Goal: Task Accomplishment & Management: Complete application form

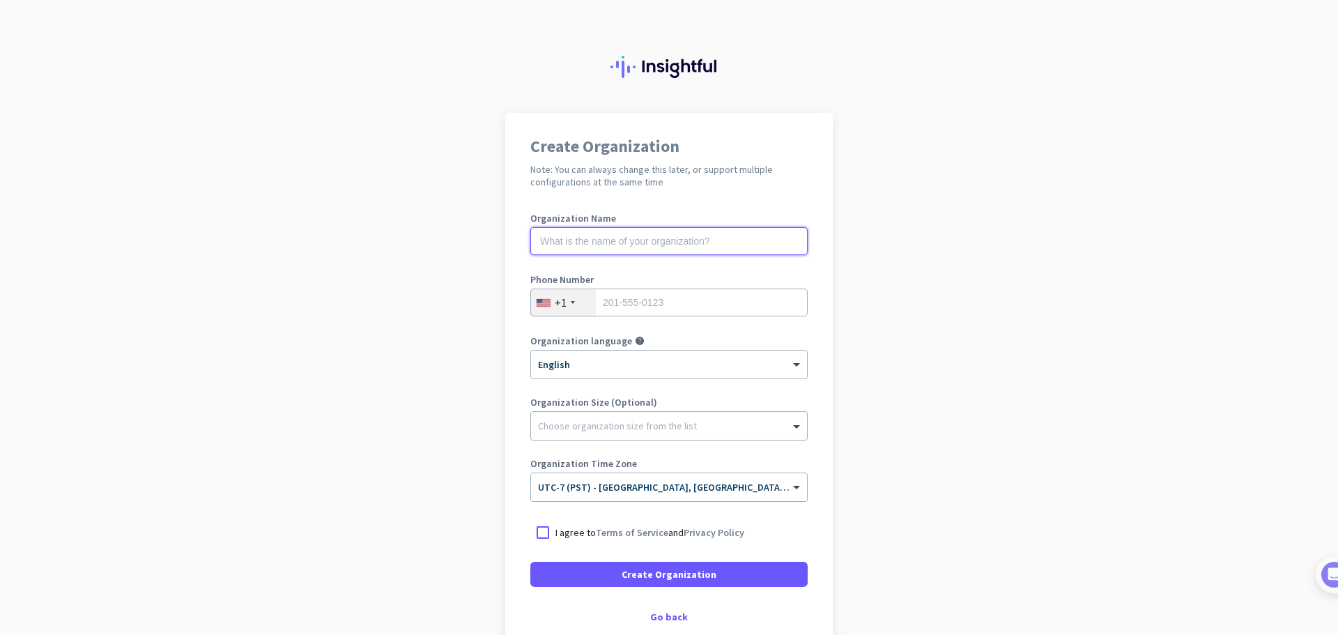
click at [621, 240] on input "text" at bounding box center [668, 241] width 277 height 28
type input "linquo"
type input "2677211588"
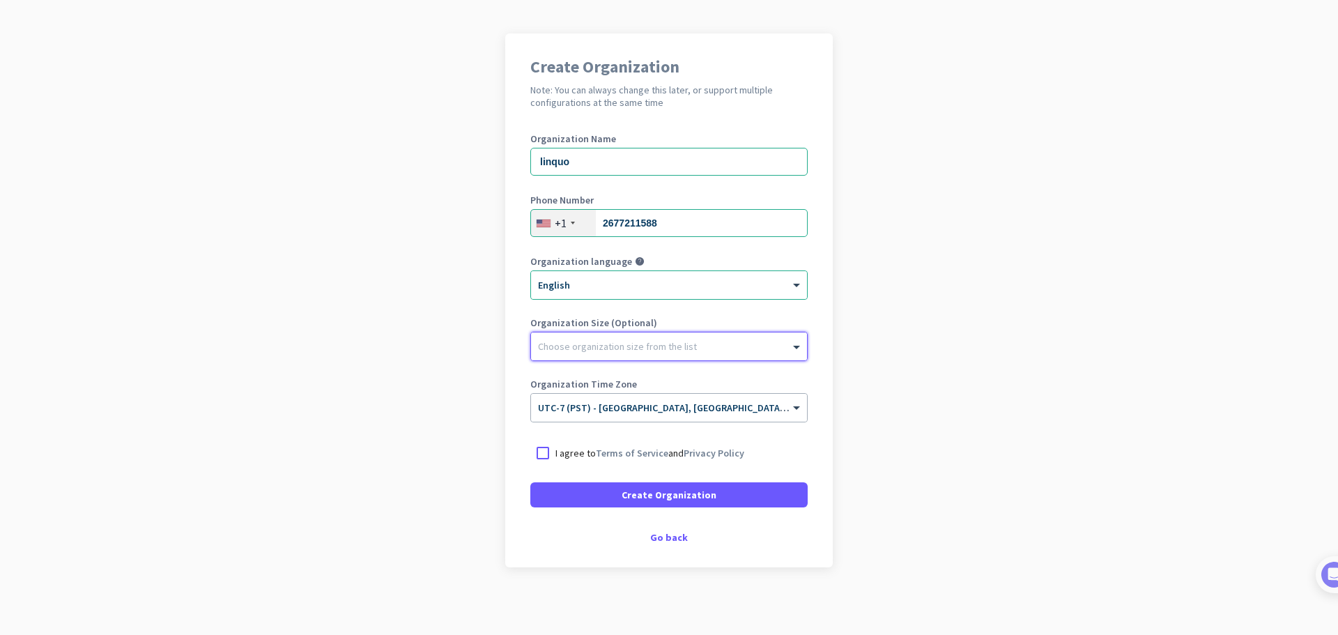
scroll to position [82, 0]
click at [557, 451] on p "I agree to Terms of Service and Privacy Policy" at bounding box center [649, 451] width 189 height 14
click at [0, 0] on input "I agree to Terms of Service and Privacy Policy" at bounding box center [0, 0] width 0 height 0
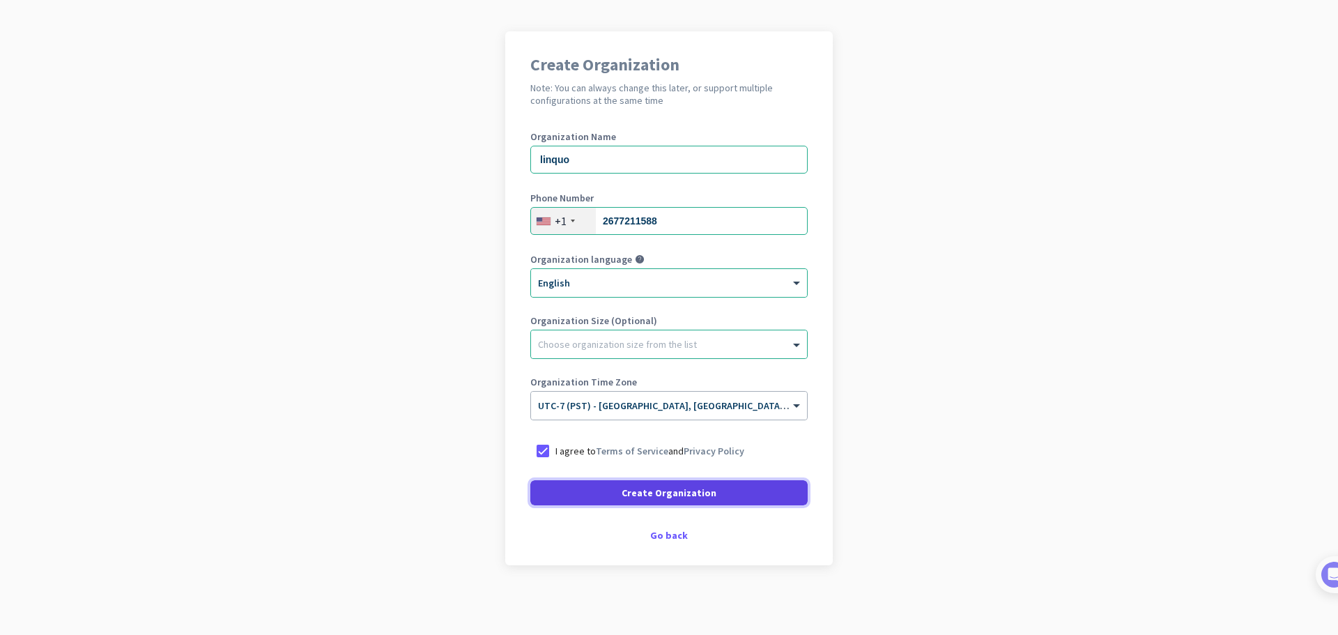
click at [580, 491] on span at bounding box center [668, 492] width 277 height 33
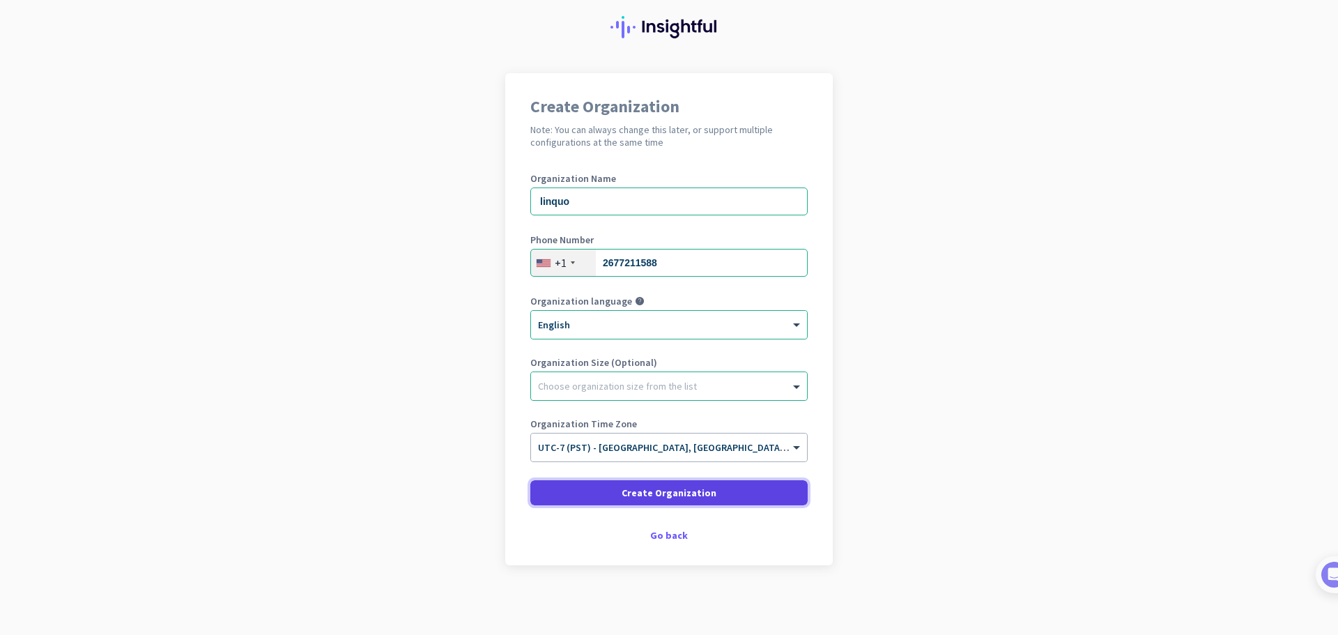
scroll to position [40, 0]
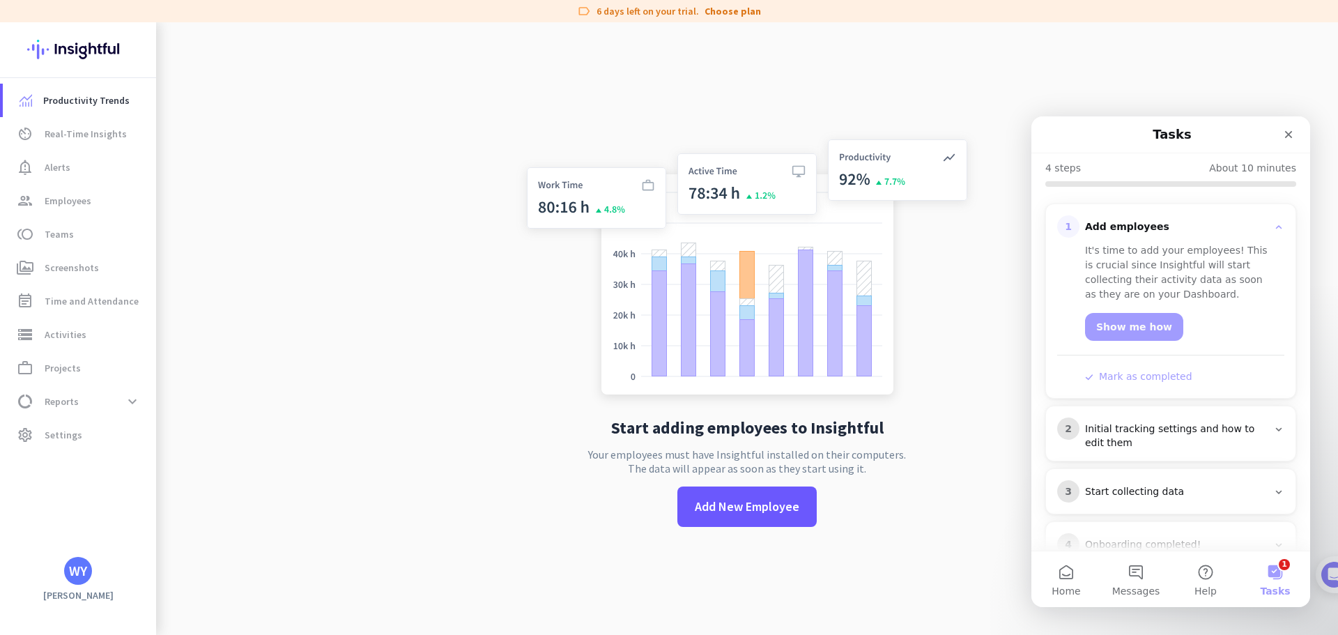
scroll to position [139, 0]
click at [760, 503] on span "Add New Employee" at bounding box center [747, 506] width 105 height 18
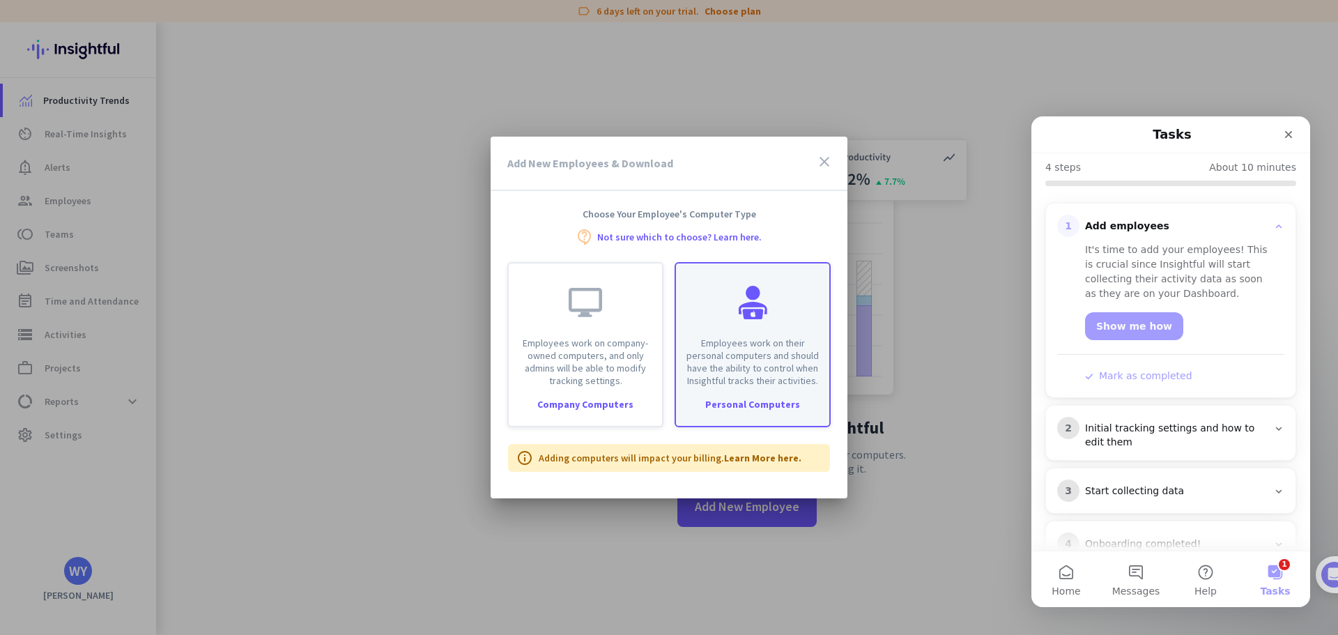
click at [709, 328] on div "Employees work on their personal computers and should have the ability to contr…" at bounding box center [752, 324] width 153 height 123
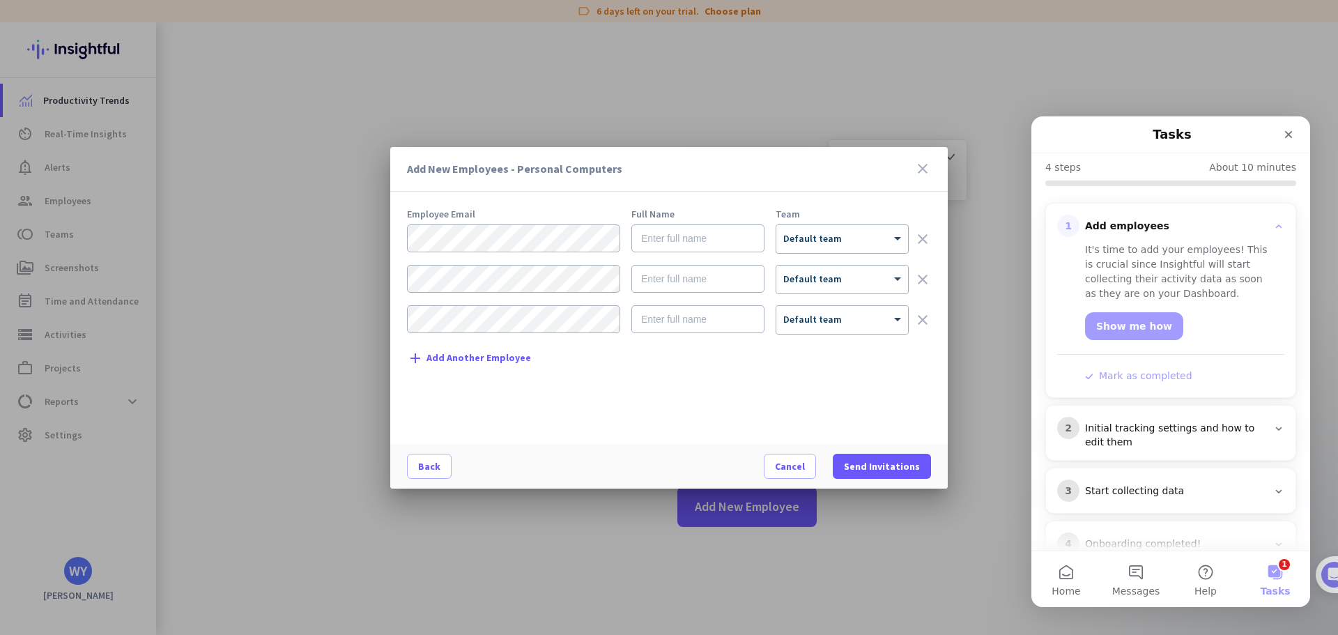
click at [865, 253] on ng-select "× Default team" at bounding box center [841, 238] width 133 height 29
click at [855, 245] on div "× Default team" at bounding box center [842, 239] width 132 height 28
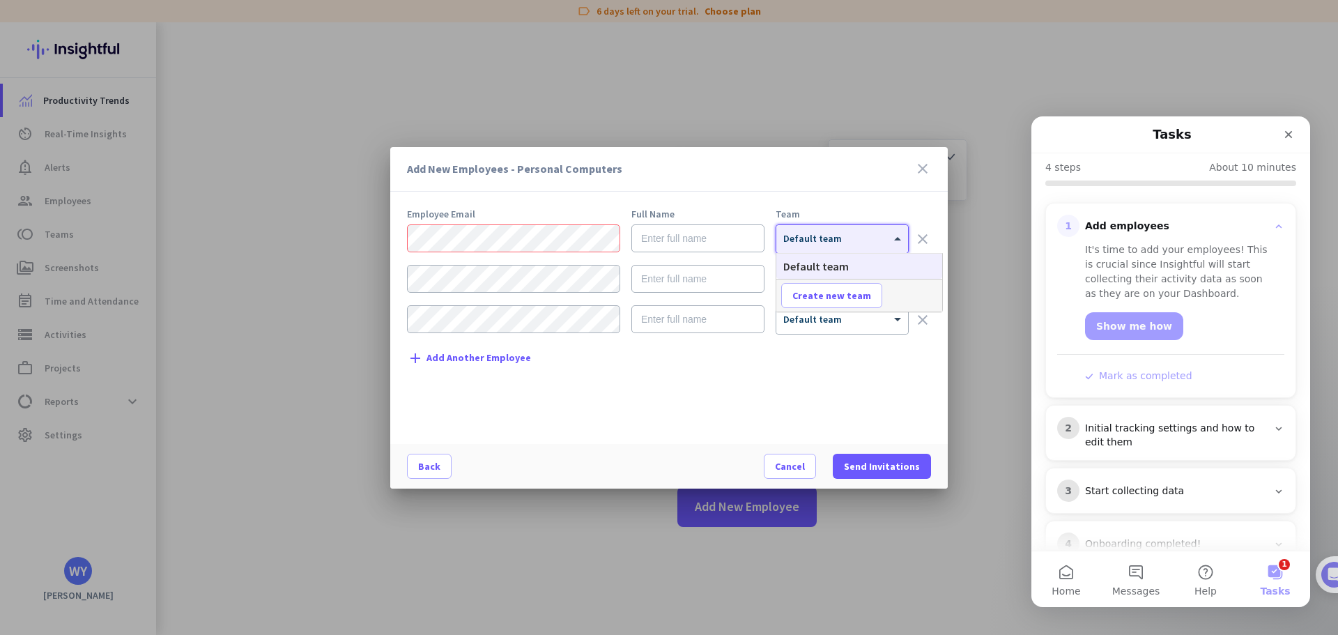
click at [713, 93] on div at bounding box center [669, 317] width 1338 height 635
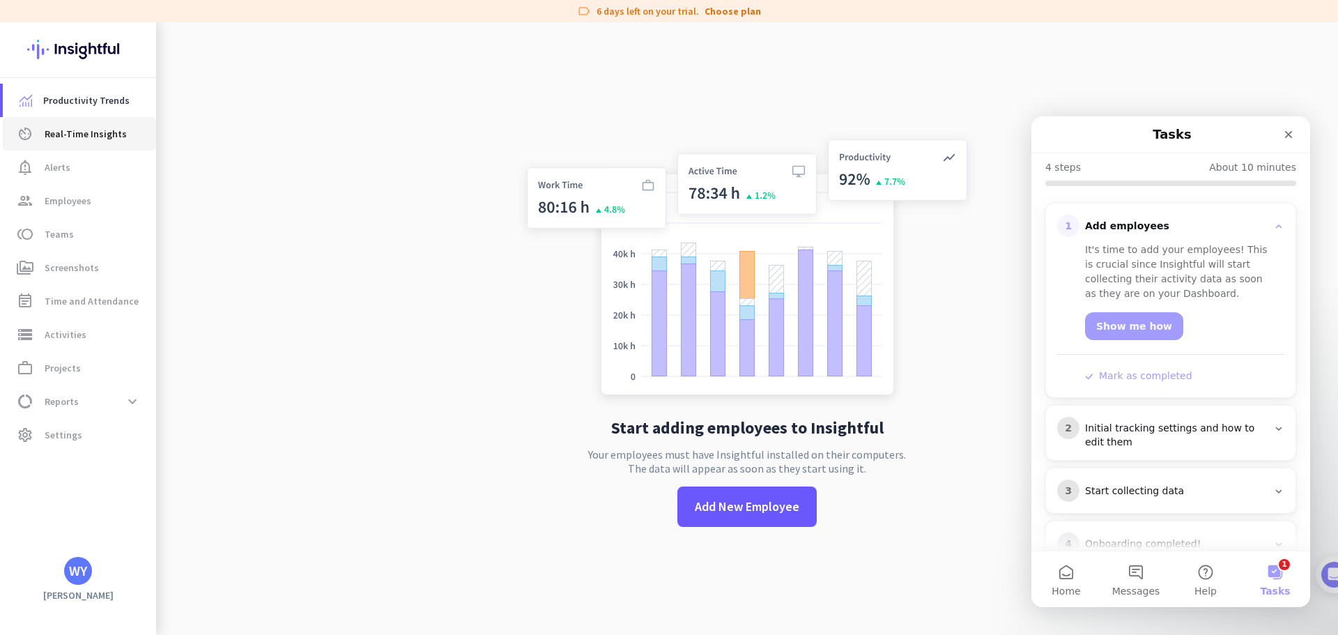
click at [95, 130] on span "Real-Time Insights" at bounding box center [86, 133] width 82 height 17
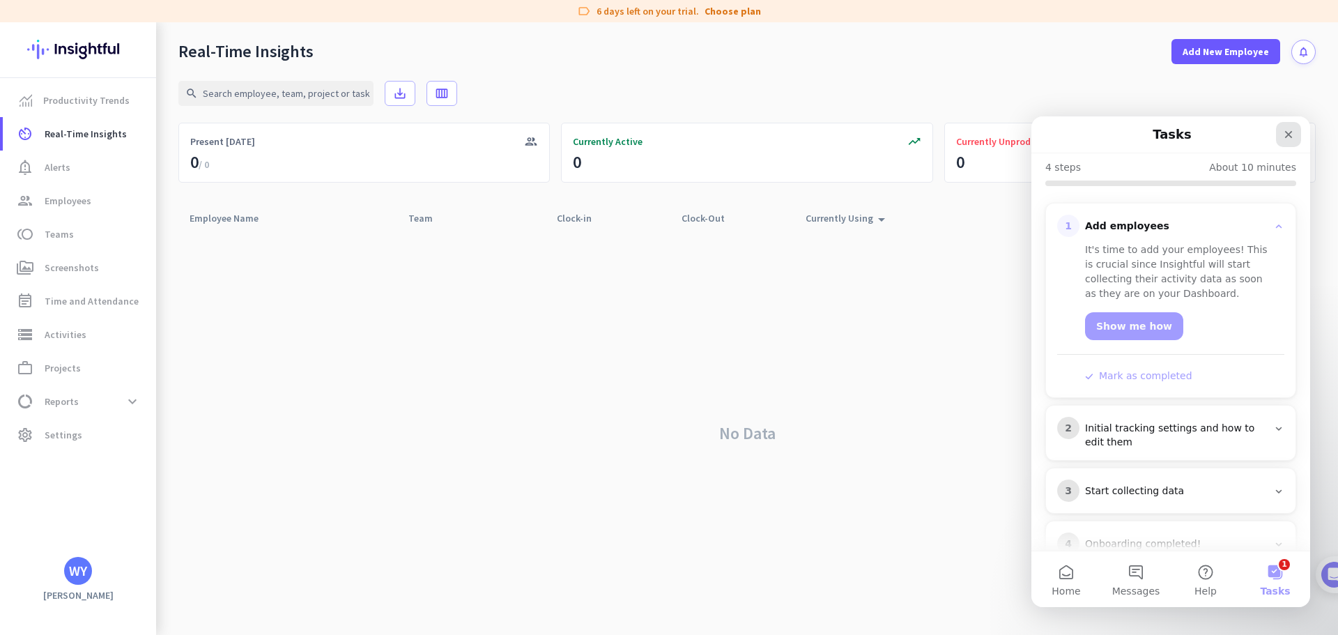
click at [1284, 137] on icon "Close" at bounding box center [1288, 134] width 11 height 11
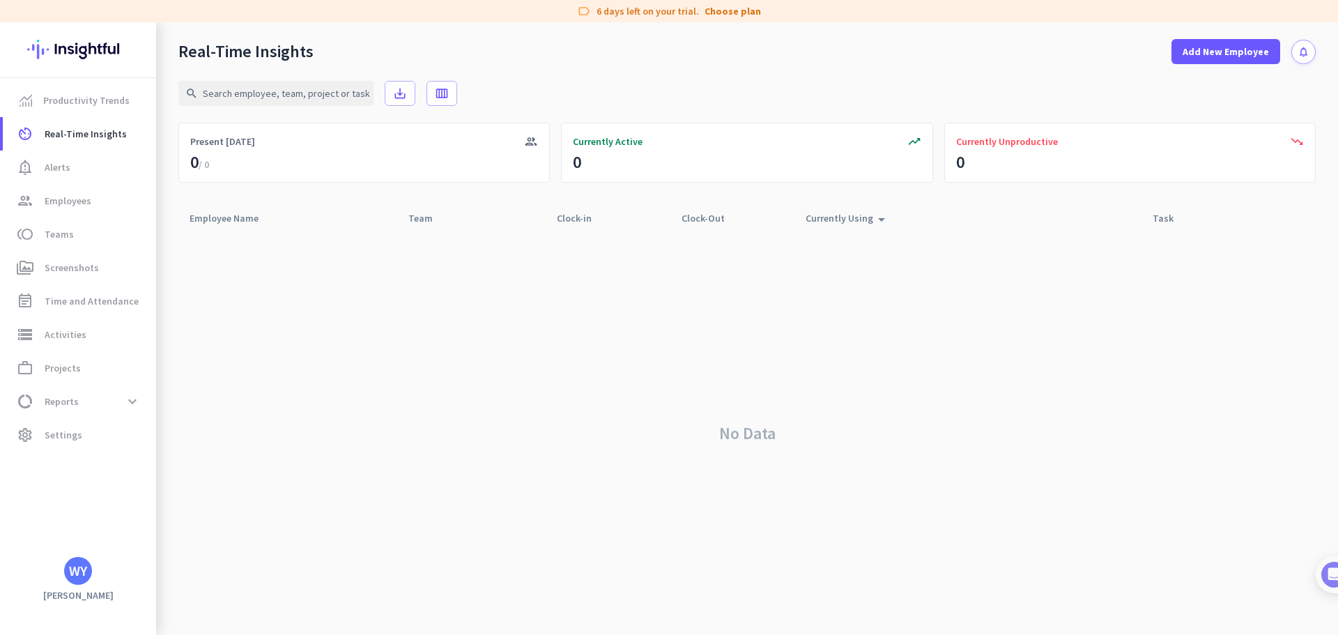
drag, startPoint x: 75, startPoint y: 44, endPoint x: 387, endPoint y: 20, distance: 313.1
click at [1198, 50] on span "Add New Employee" at bounding box center [1225, 52] width 86 height 14
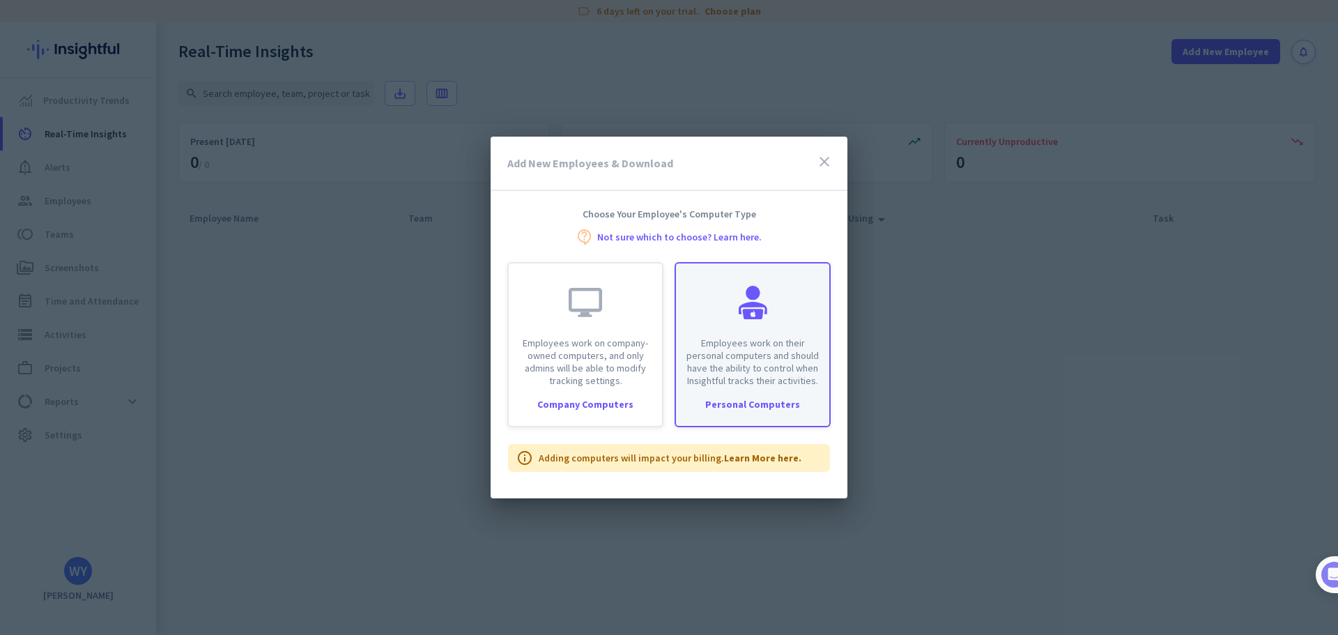
click at [741, 303] on div at bounding box center [752, 302] width 33 height 33
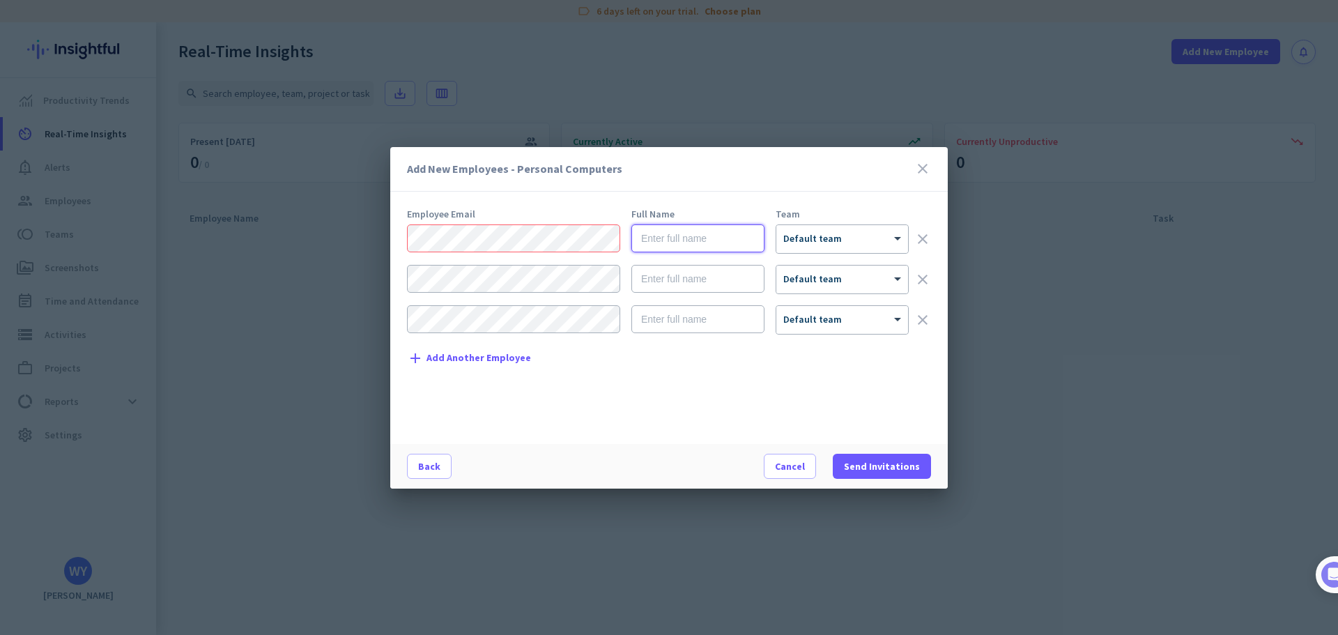
click at [687, 235] on input "text" at bounding box center [697, 238] width 133 height 28
click at [809, 242] on span "Default team" at bounding box center [812, 238] width 59 height 13
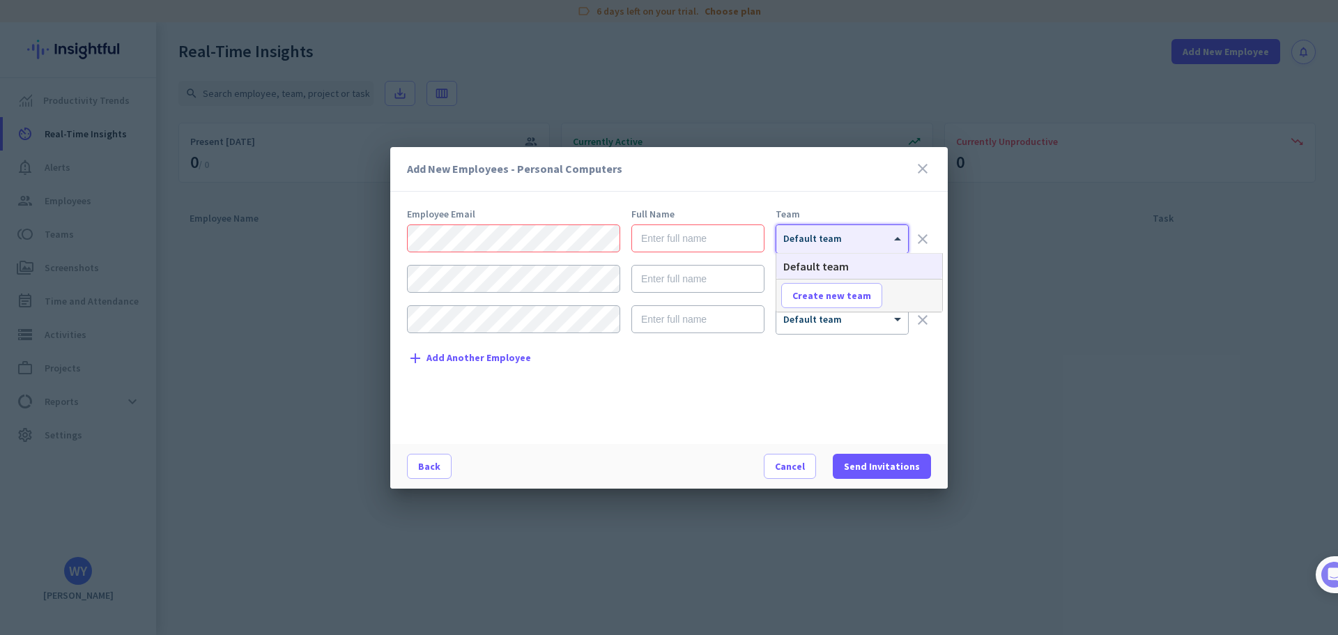
click at [919, 166] on icon "close" at bounding box center [922, 168] width 17 height 17
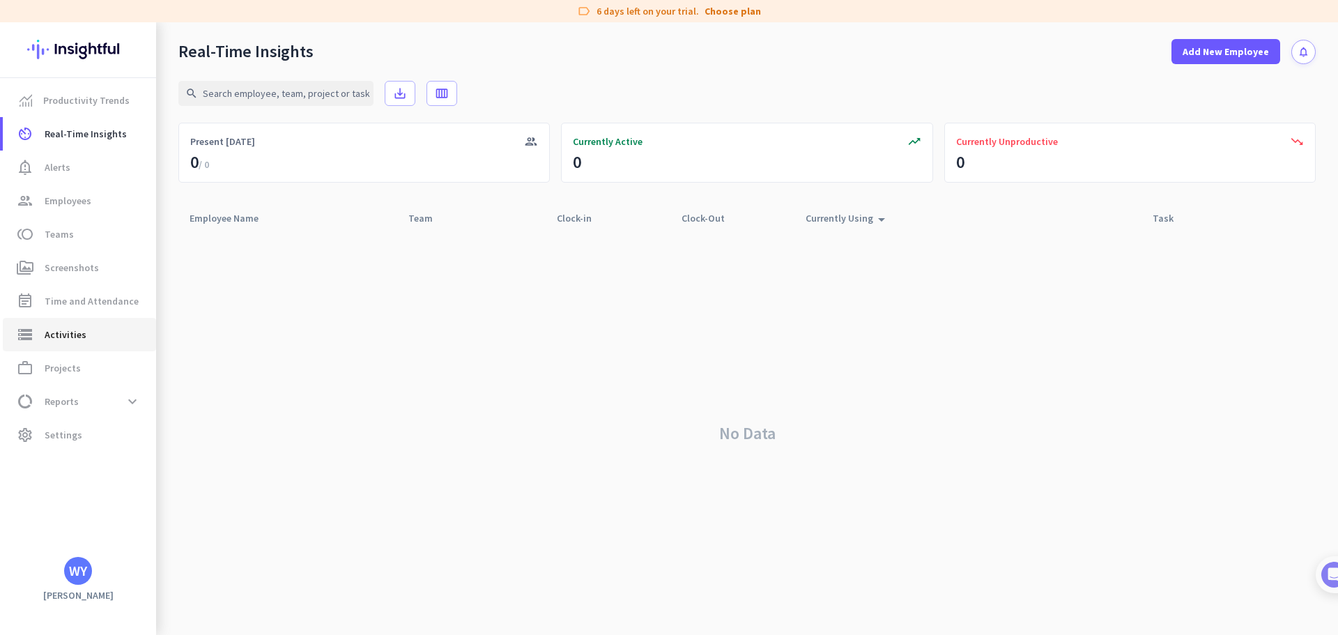
click at [96, 333] on span "storage Activities" at bounding box center [79, 334] width 131 height 17
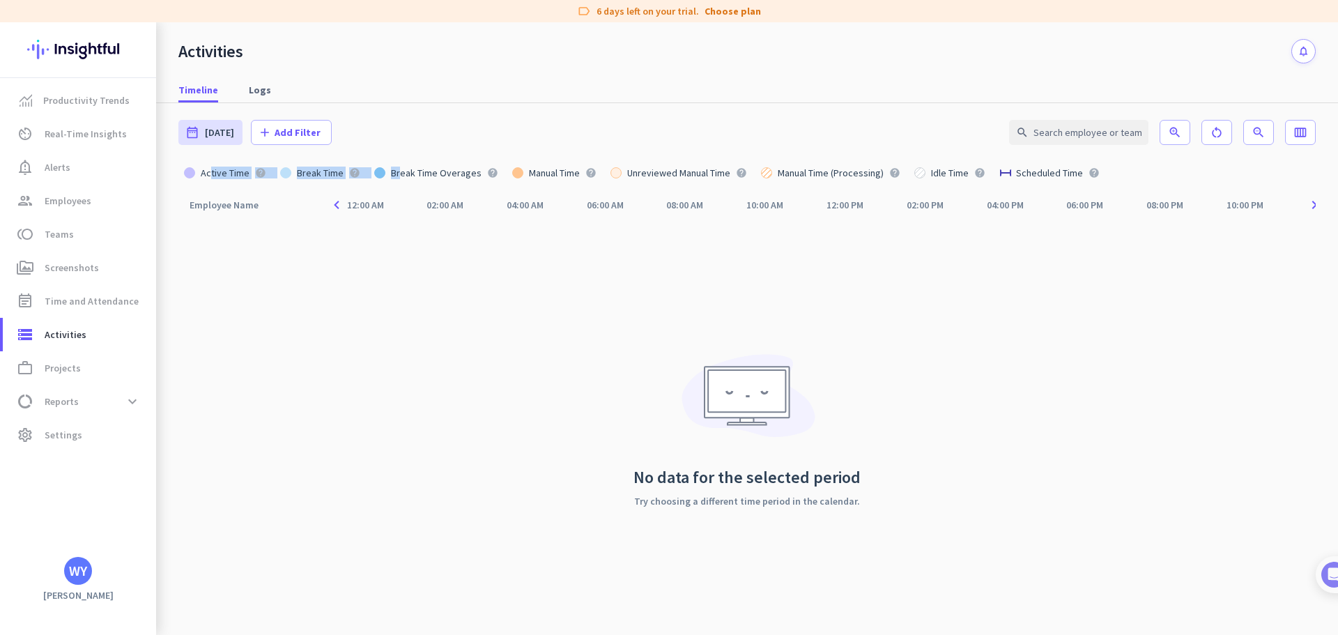
drag, startPoint x: 205, startPoint y: 175, endPoint x: 399, endPoint y: 178, distance: 193.7
click at [394, 179] on div "Active Time help Break Time help Break Time Overages help Manual Time help Unre…" at bounding box center [746, 173] width 1137 height 22
click at [115, 107] on span "Productivity Trends" at bounding box center [86, 100] width 86 height 17
type input "[DATE] - [DATE]"
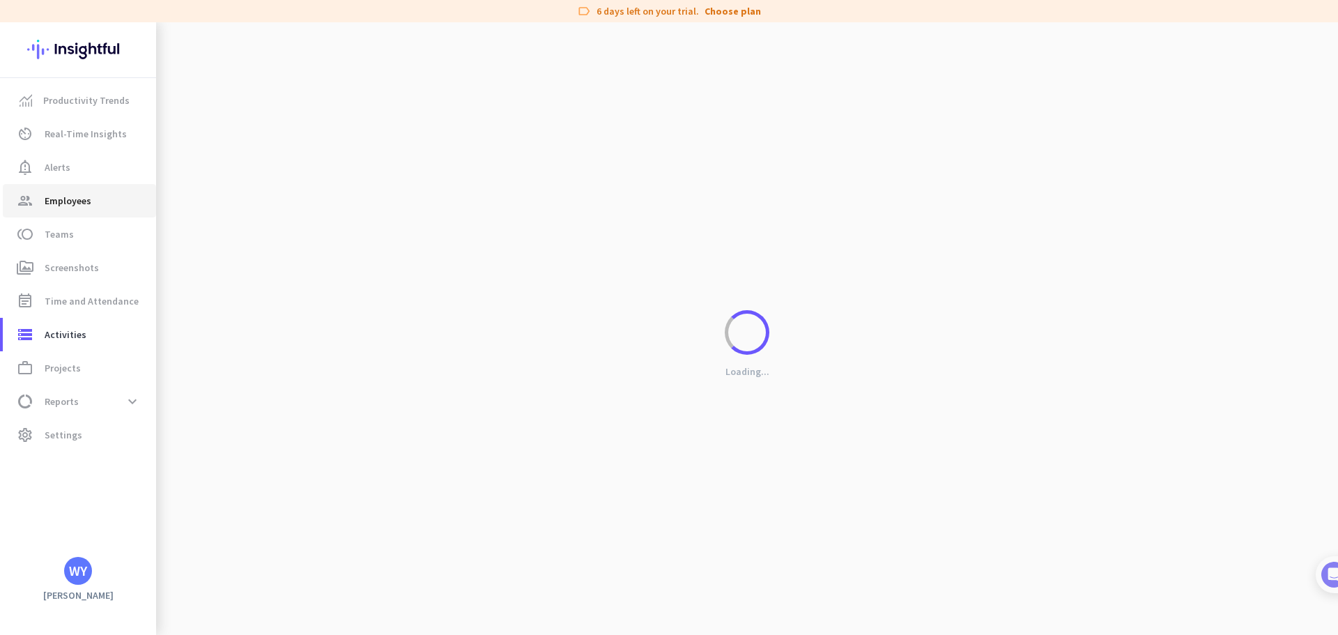
click at [83, 202] on span "Employees" at bounding box center [68, 200] width 47 height 17
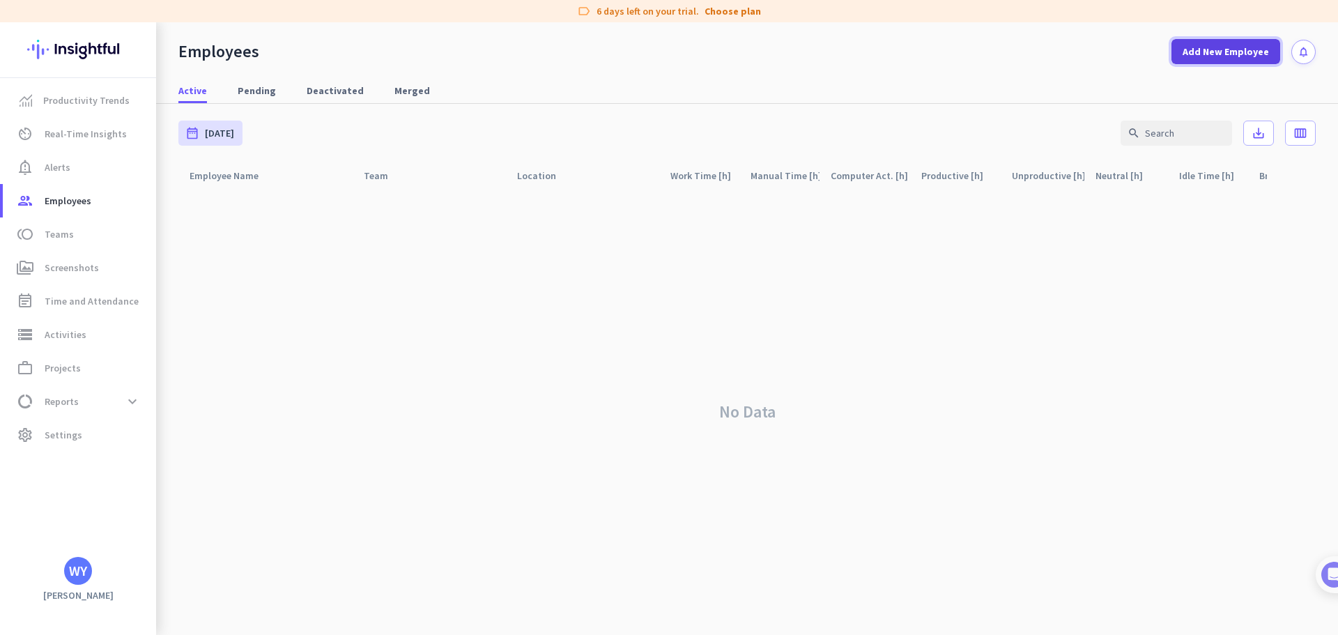
click at [1186, 65] on span at bounding box center [1225, 51] width 109 height 33
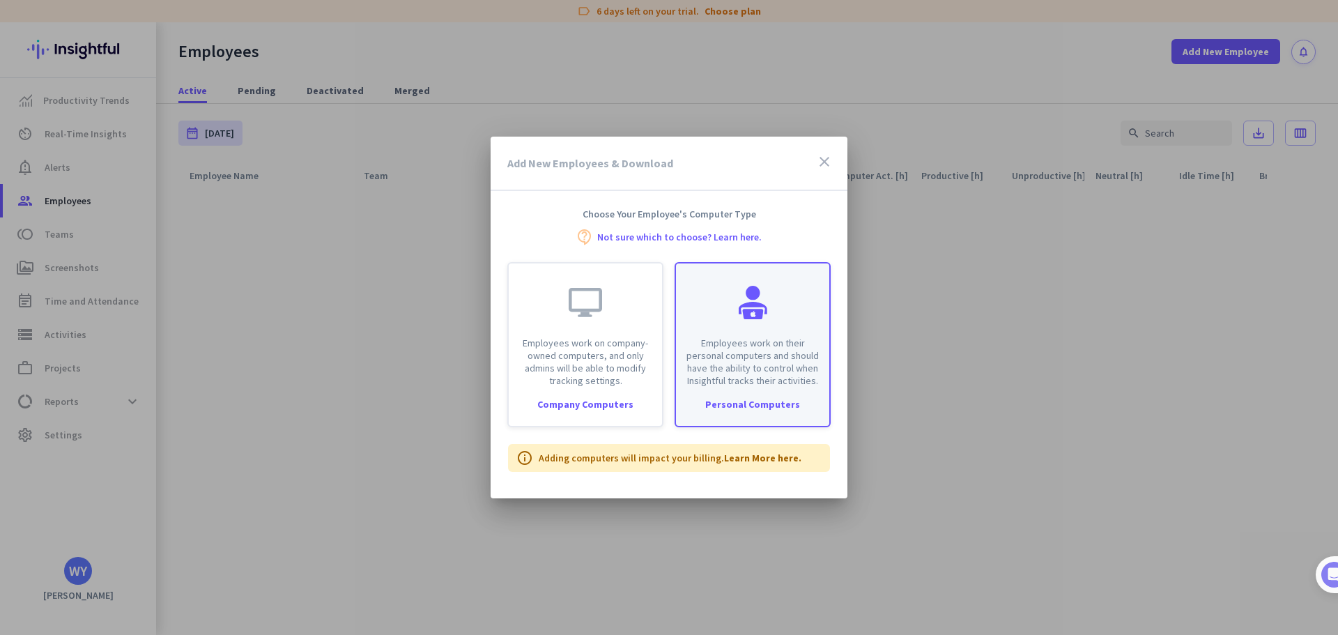
click at [710, 316] on div "Employees work on their personal computers and should have the ability to contr…" at bounding box center [752, 324] width 153 height 123
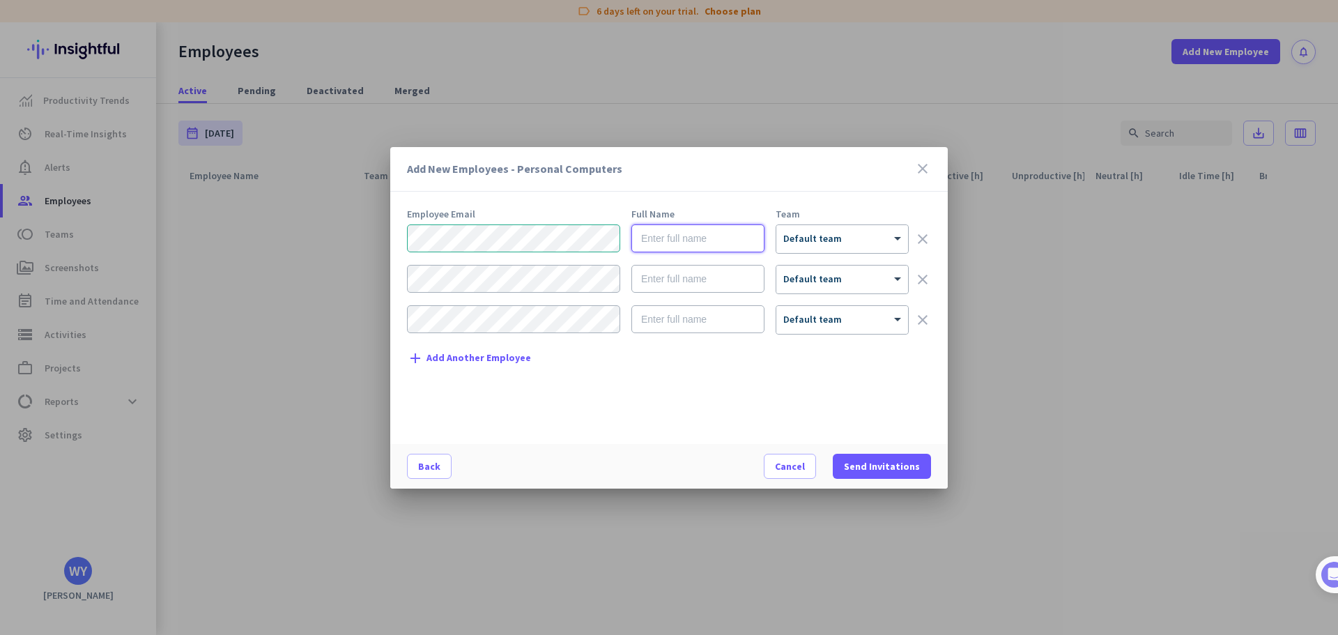
click at [704, 235] on input "text" at bounding box center [697, 238] width 133 height 28
type input "[PERSON_NAME]"
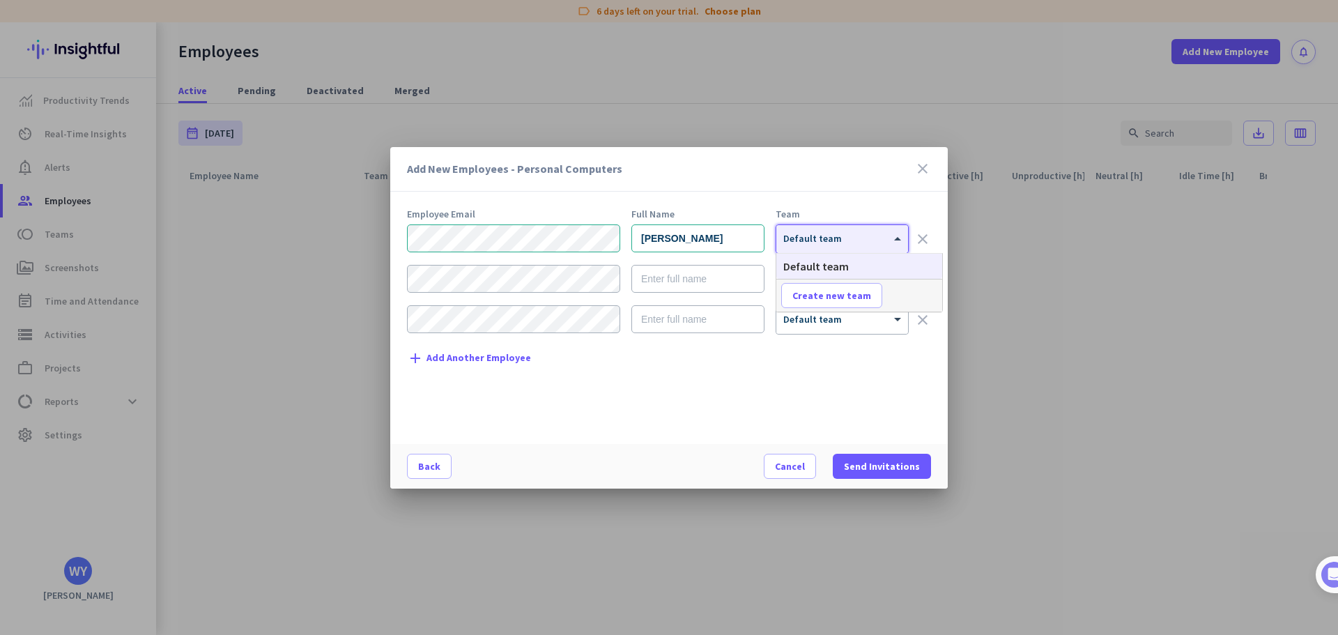
click at [835, 242] on span "Default team" at bounding box center [812, 238] width 59 height 13
click at [828, 296] on span "Create new team" at bounding box center [831, 295] width 79 height 14
click at [838, 295] on input "text" at bounding box center [832, 295] width 103 height 25
type input "Drafting"
click at [909, 299] on span "Save" at bounding box center [915, 295] width 22 height 13
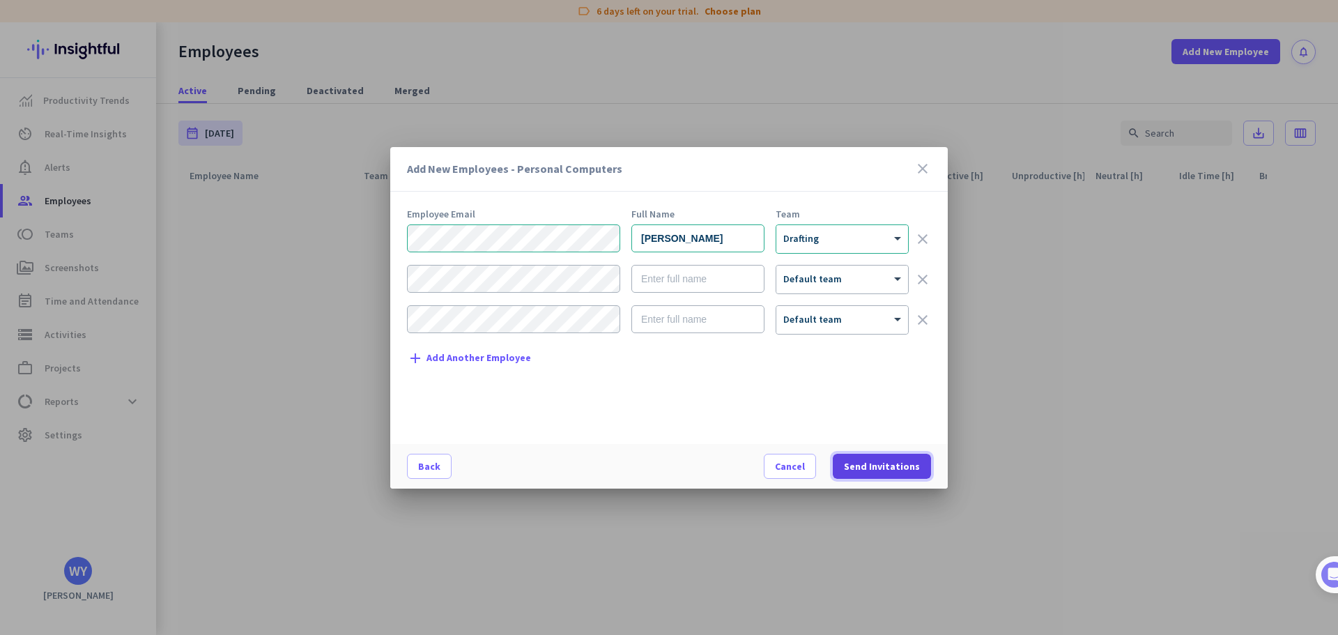
click at [857, 465] on span "Send Invitations" at bounding box center [882, 466] width 76 height 14
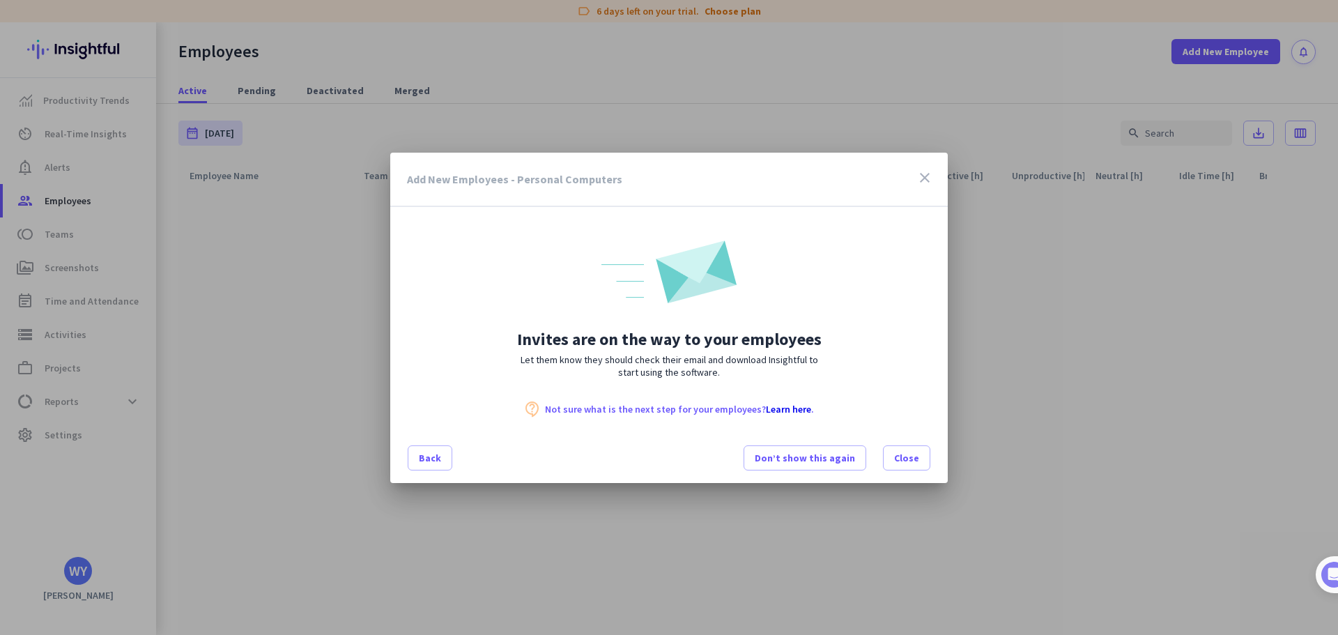
click at [783, 410] on link "Learn here" at bounding box center [788, 409] width 45 height 13
click at [282, 137] on div at bounding box center [669, 317] width 1338 height 635
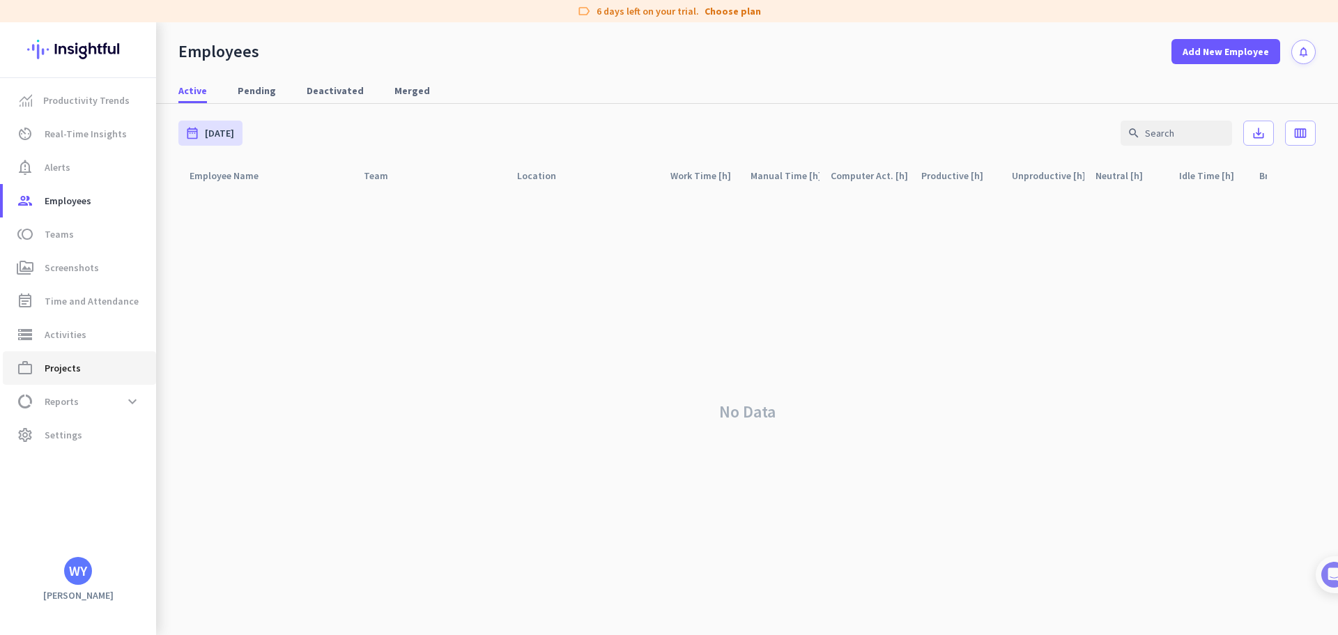
click at [79, 368] on span "work_outline Projects" at bounding box center [79, 367] width 131 height 17
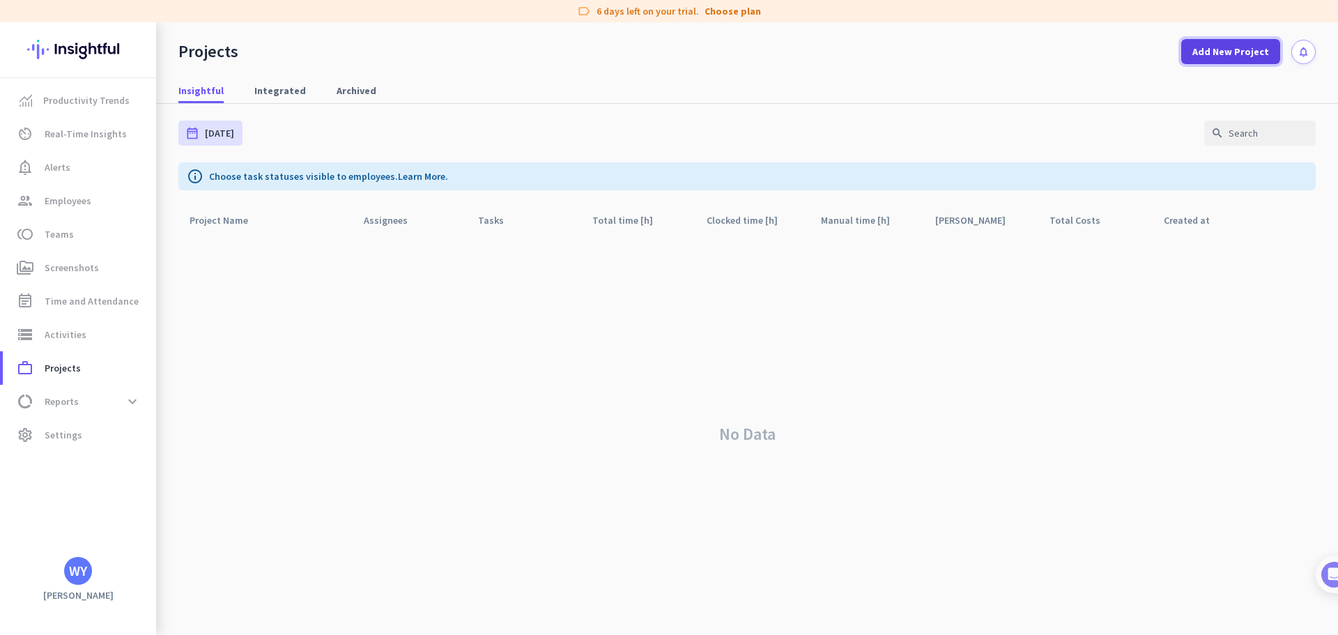
click at [1235, 48] on span "Add New Project" at bounding box center [1230, 52] width 77 height 14
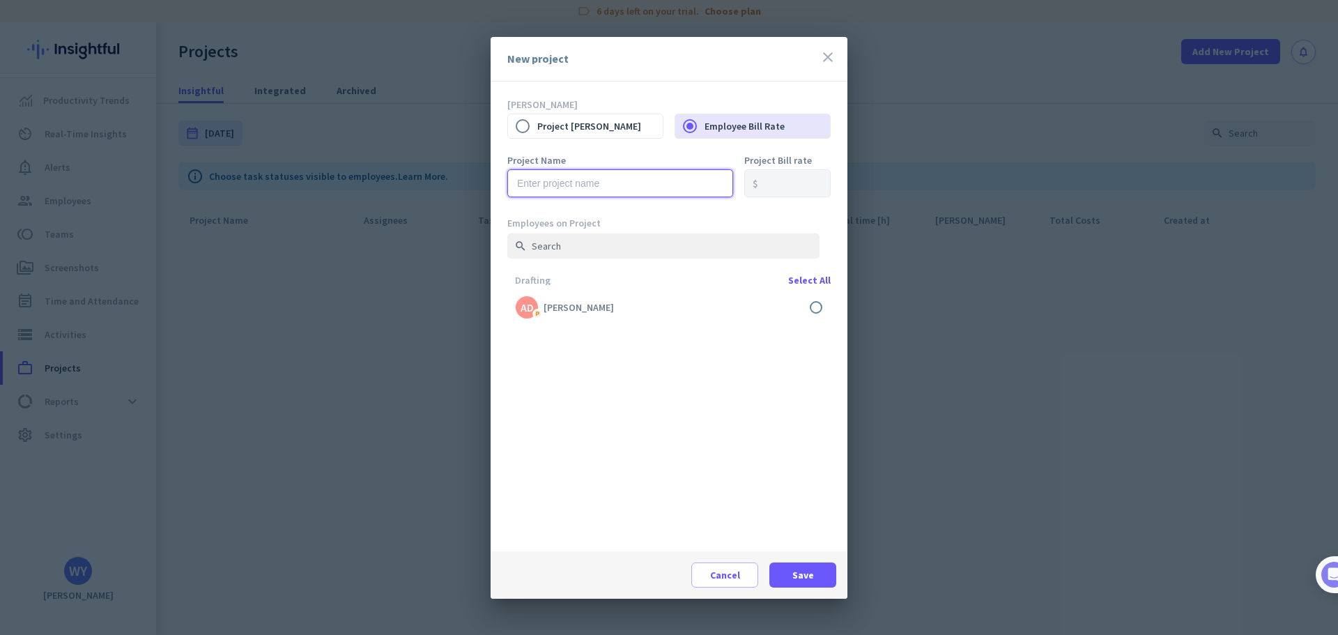
click at [696, 186] on input "text" at bounding box center [620, 183] width 226 height 28
type input "JDI Drafting"
click at [711, 362] on div "Drafting Select All AD P Alina Drafter done" at bounding box center [674, 413] width 334 height 276
click at [817, 309] on label at bounding box center [668, 307] width 323 height 33
click at [0, 0] on input "checkbox" at bounding box center [0, 0] width 0 height 0
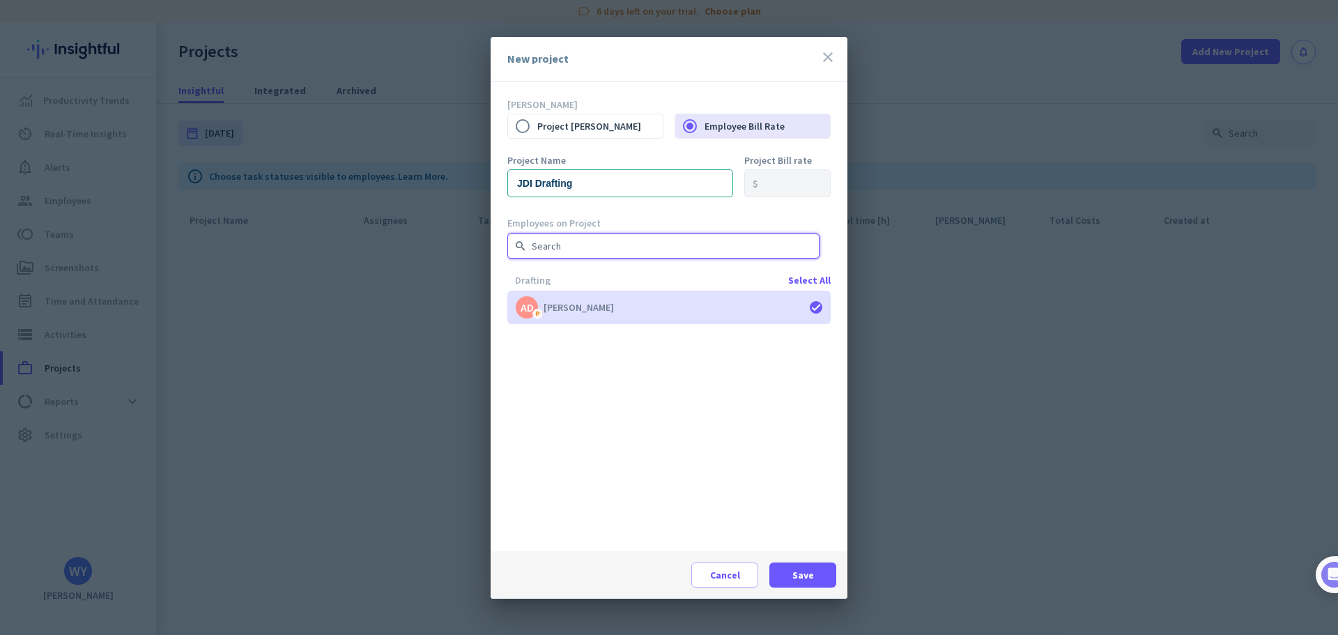
drag, startPoint x: 640, startPoint y: 234, endPoint x: 617, endPoint y: 257, distance: 33.0
click at [639, 235] on input "text" at bounding box center [663, 245] width 312 height 25
click at [792, 571] on span "Save" at bounding box center [803, 575] width 22 height 14
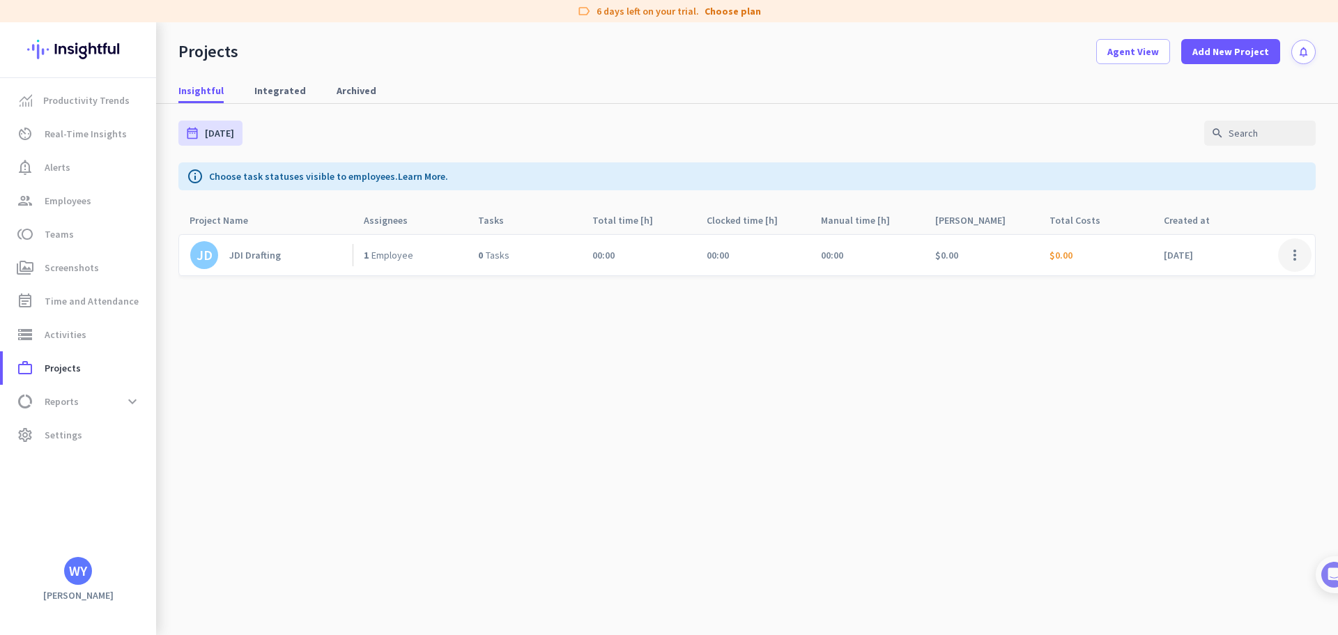
click at [1297, 261] on span at bounding box center [1294, 254] width 33 height 33
click at [1265, 290] on span "Edit" at bounding box center [1266, 284] width 67 height 14
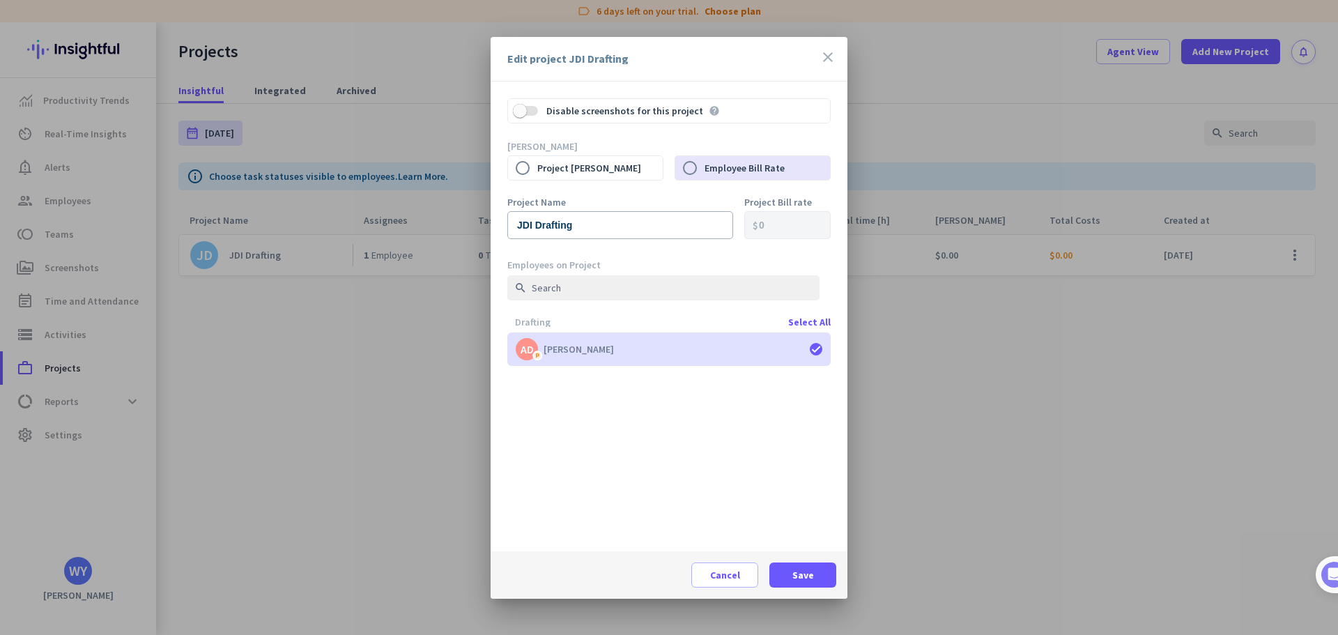
click at [826, 64] on icon "close" at bounding box center [827, 57] width 17 height 17
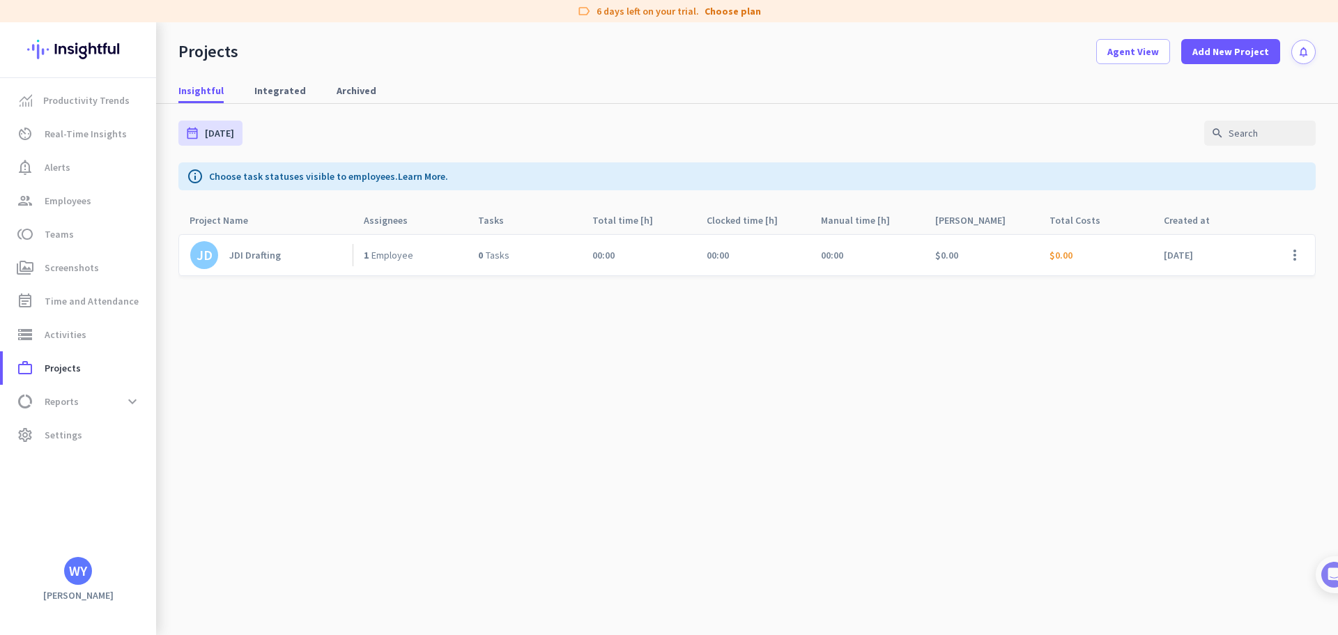
click at [300, 247] on link "JD JDI Drafting" at bounding box center [271, 255] width 162 height 28
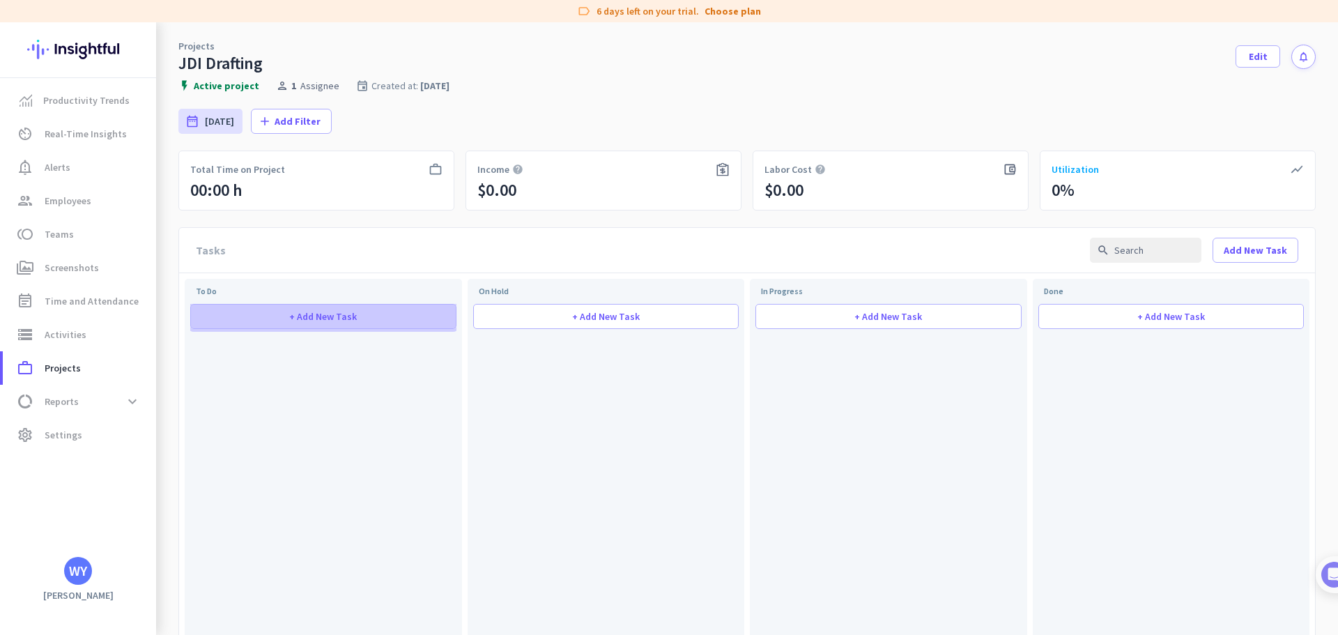
click at [275, 314] on span at bounding box center [323, 316] width 265 height 33
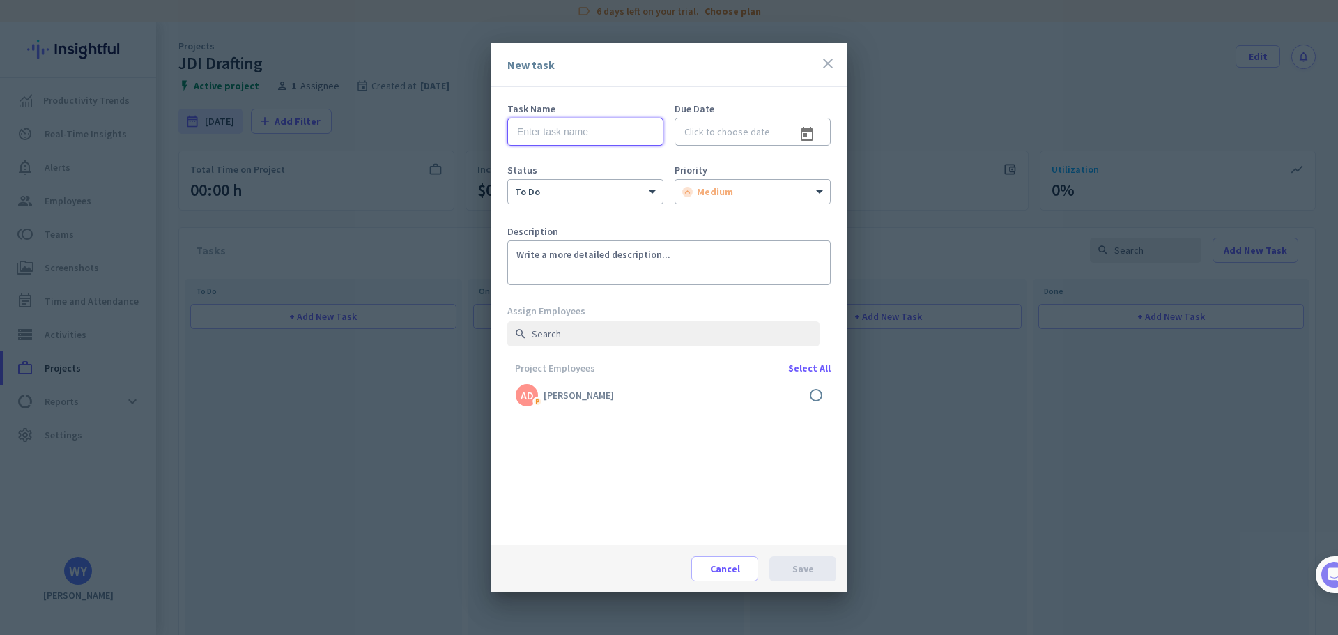
click at [546, 134] on input "text" at bounding box center [585, 132] width 156 height 28
type input "Draft"
click at [737, 131] on input at bounding box center [752, 132] width 156 height 28
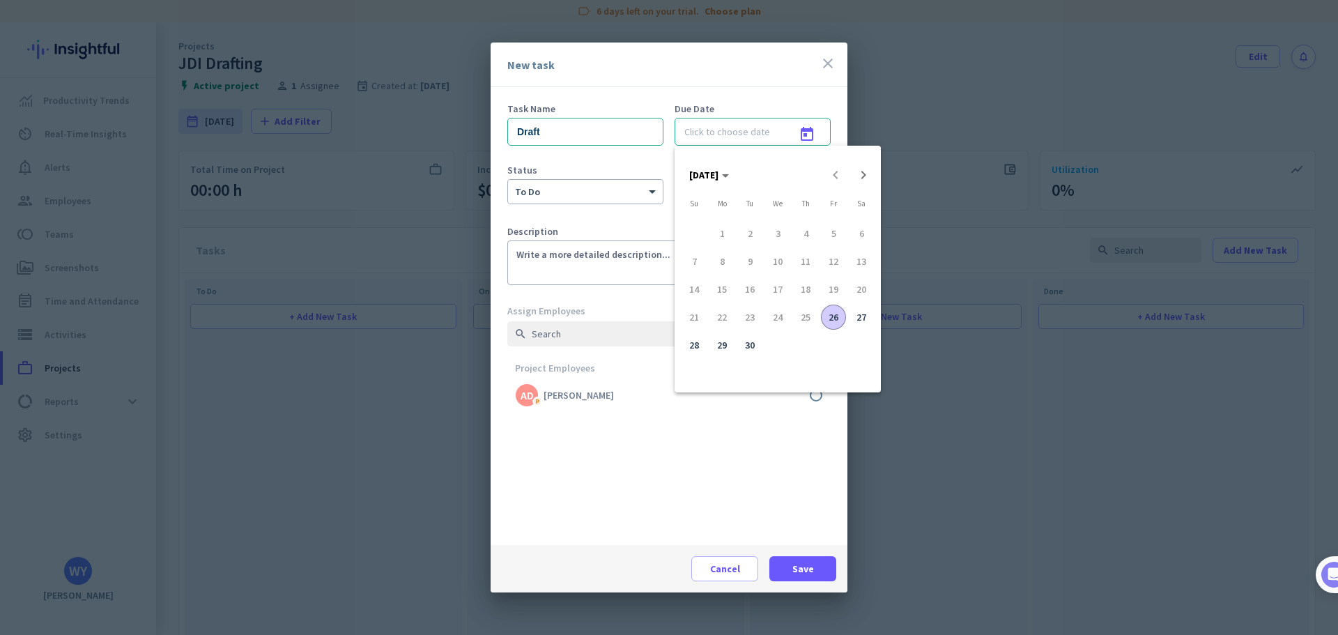
click at [839, 318] on span "26" at bounding box center [833, 316] width 25 height 25
type input "[DATE]"
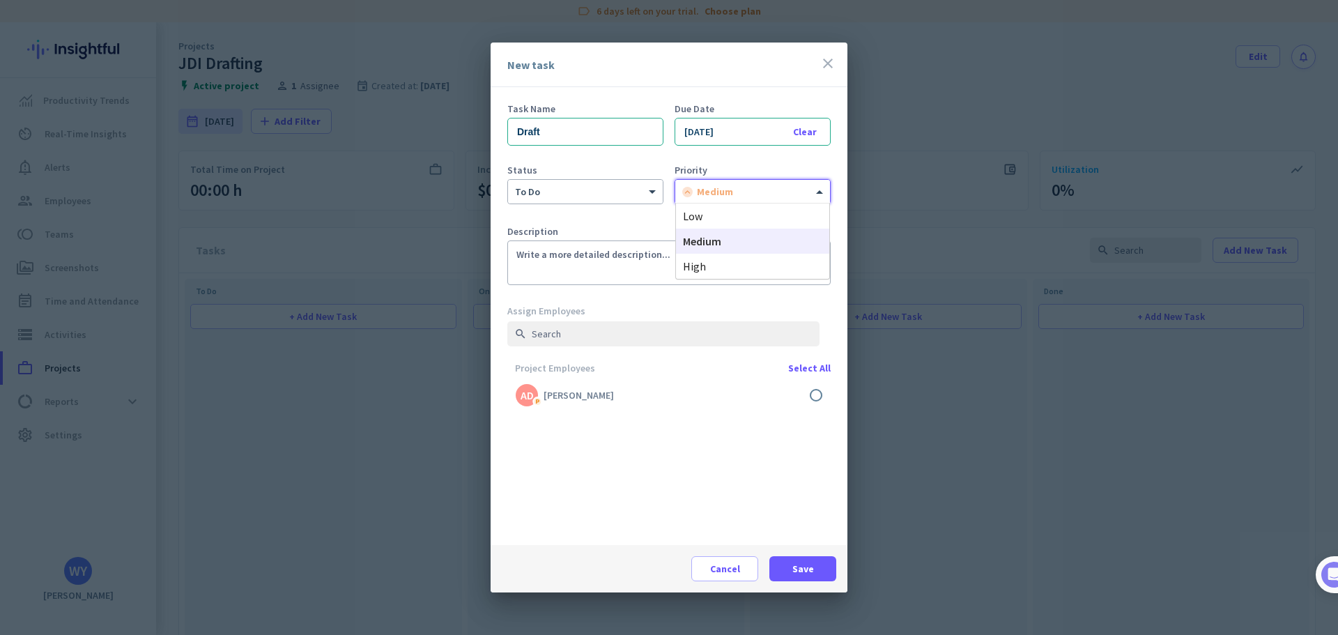
click at [712, 196] on span "medium" at bounding box center [715, 191] width 36 height 13
click at [720, 242] on span "medium" at bounding box center [702, 241] width 38 height 14
click at [801, 562] on span "Save" at bounding box center [803, 569] width 22 height 14
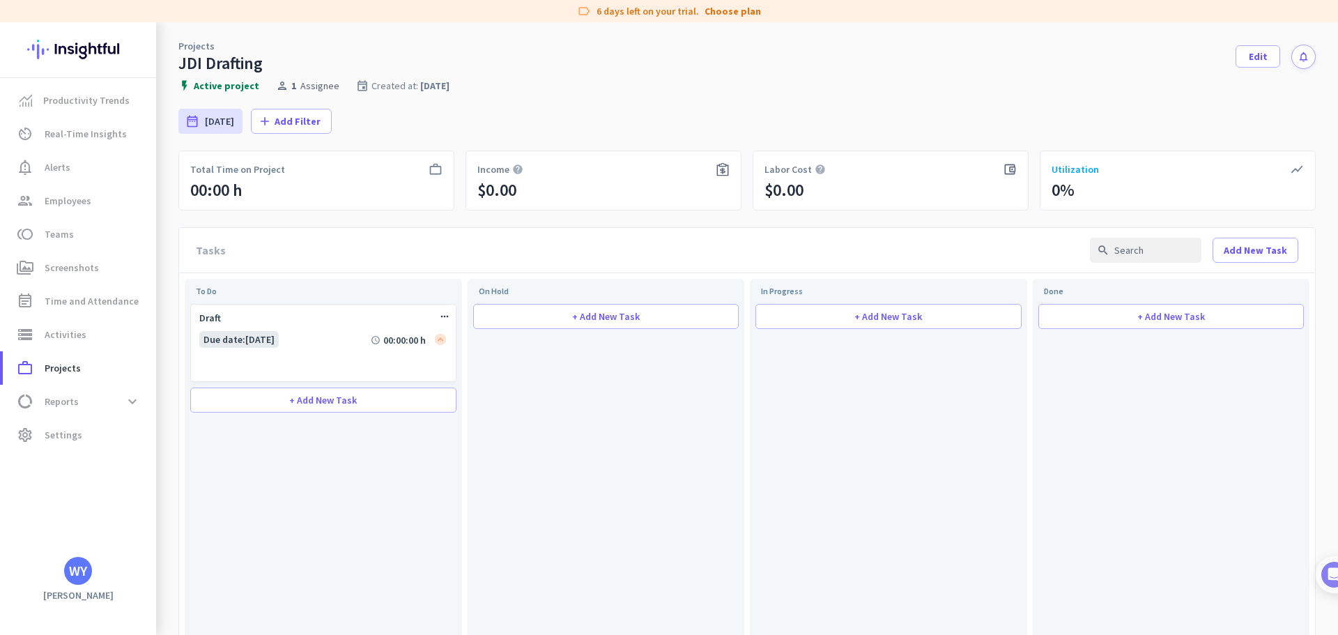
drag, startPoint x: 560, startPoint y: 458, endPoint x: 547, endPoint y: 233, distance: 225.4
